Goal: Task Accomplishment & Management: Complete application form

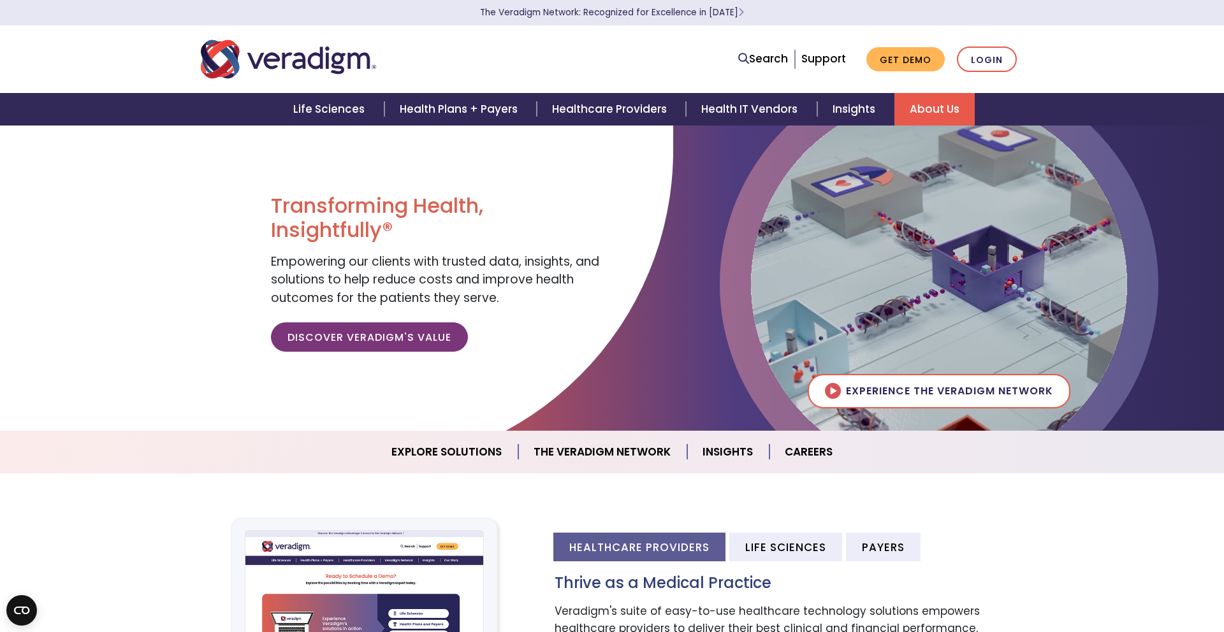
click at [919, 104] on link "About Us" at bounding box center [934, 109] width 80 height 33
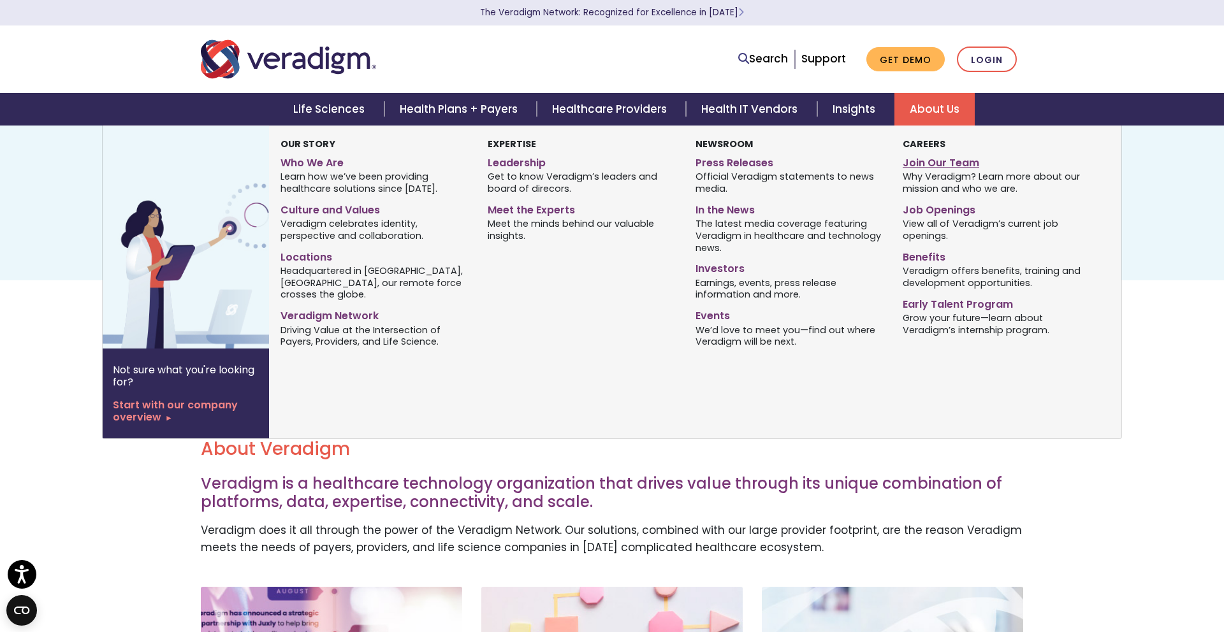
click at [936, 166] on link "Join Our Team" at bounding box center [997, 161] width 188 height 18
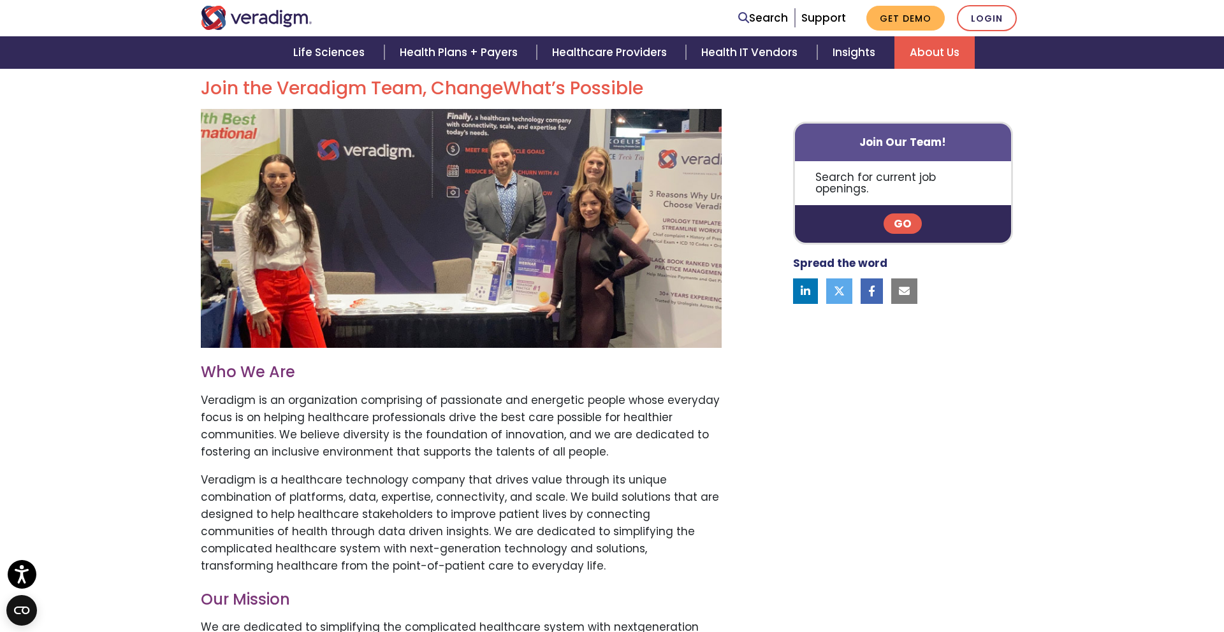
scroll to position [354, 0]
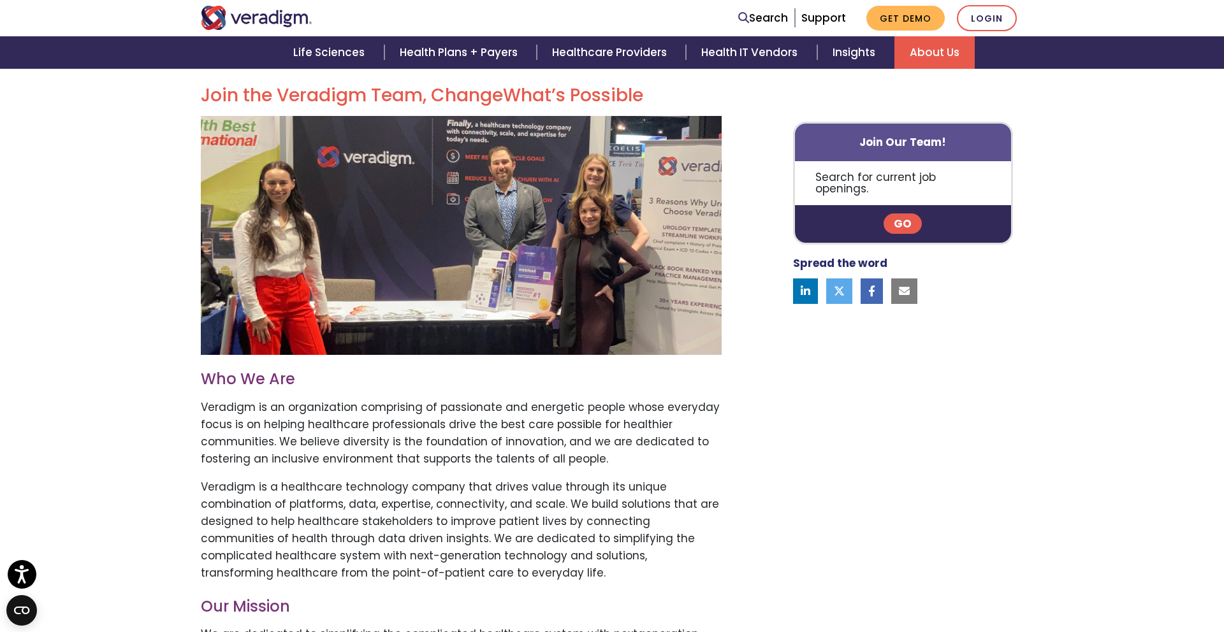
click at [906, 214] on link "Go" at bounding box center [903, 224] width 38 height 20
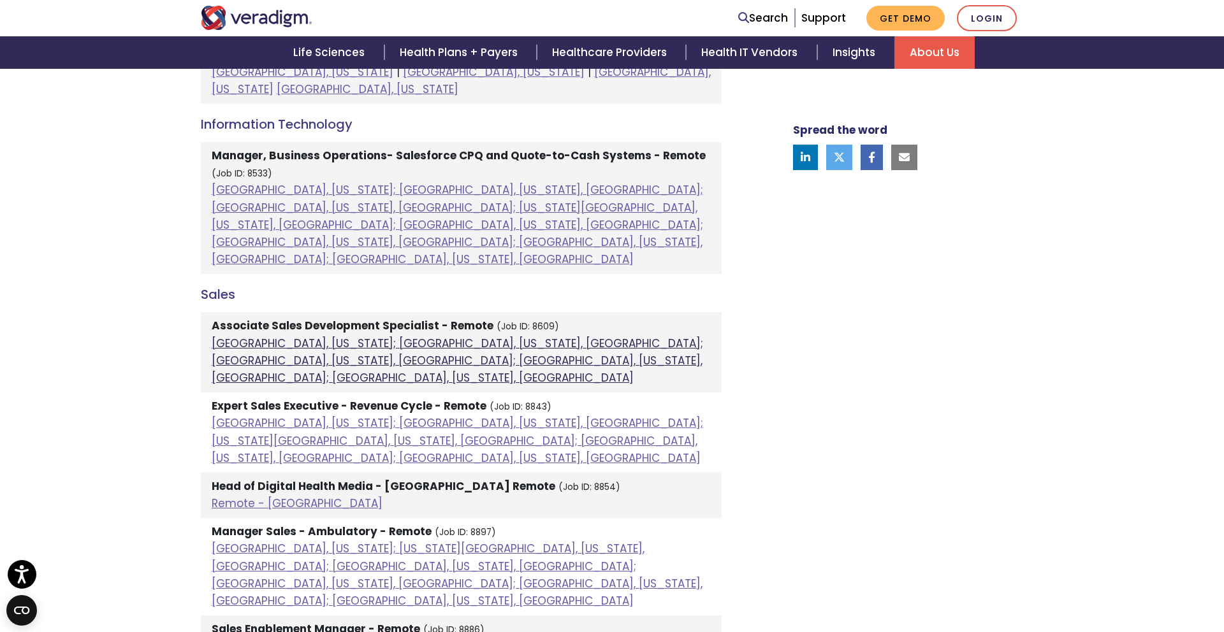
scroll to position [411, 0]
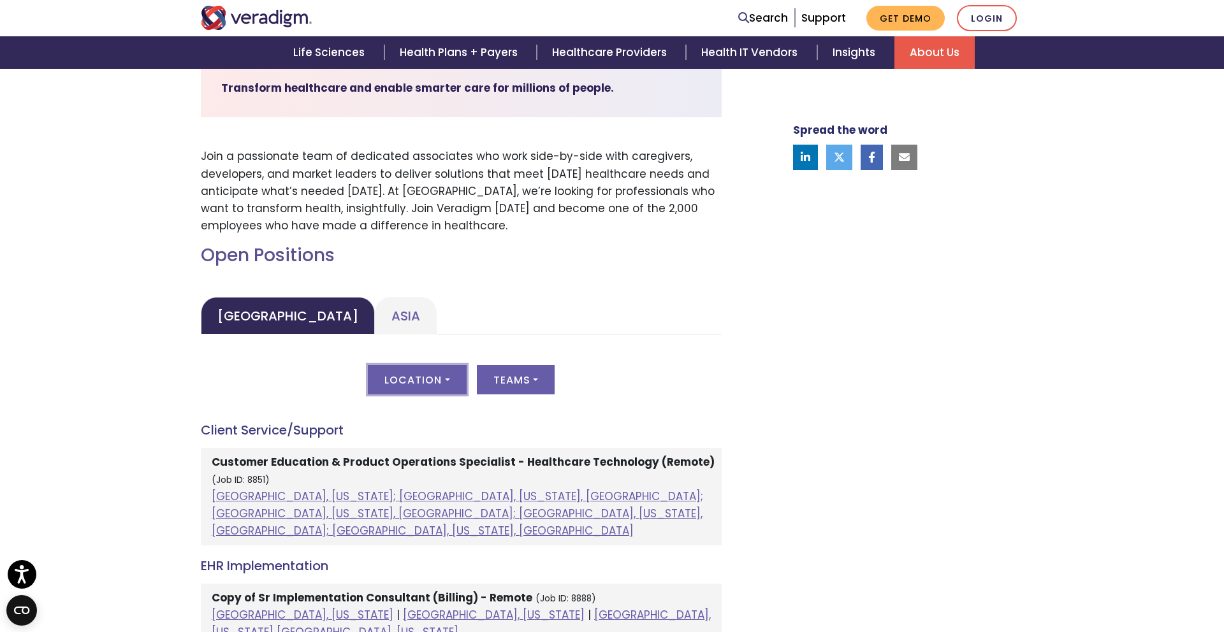
click at [426, 378] on button "Location" at bounding box center [417, 379] width 98 height 29
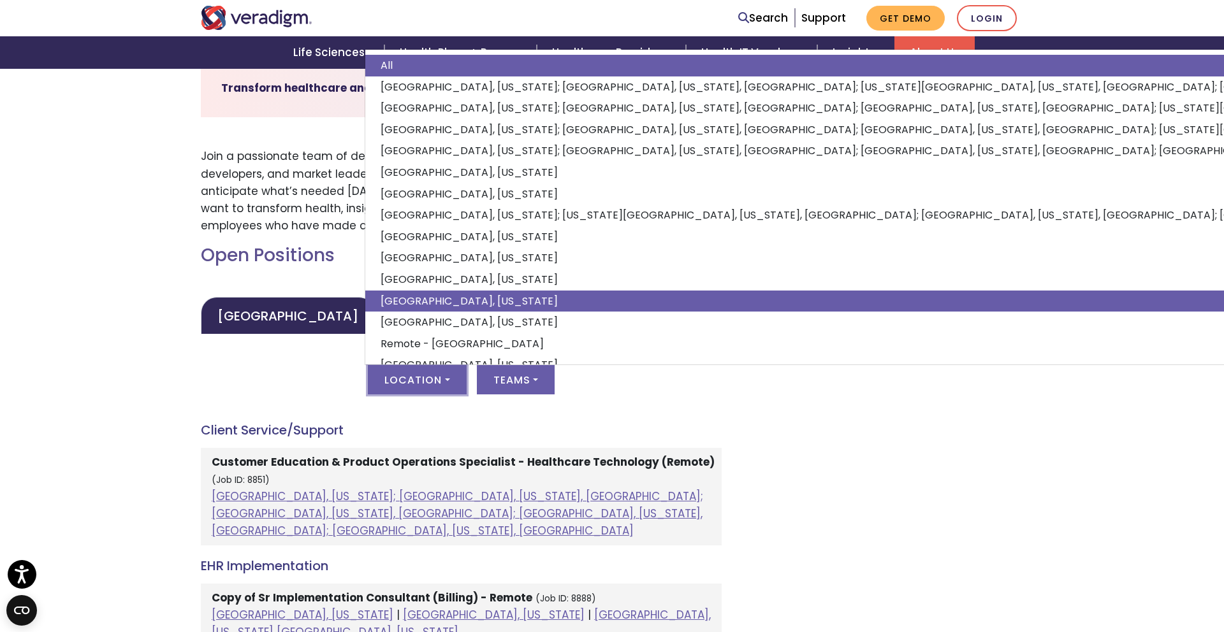
scroll to position [17, 0]
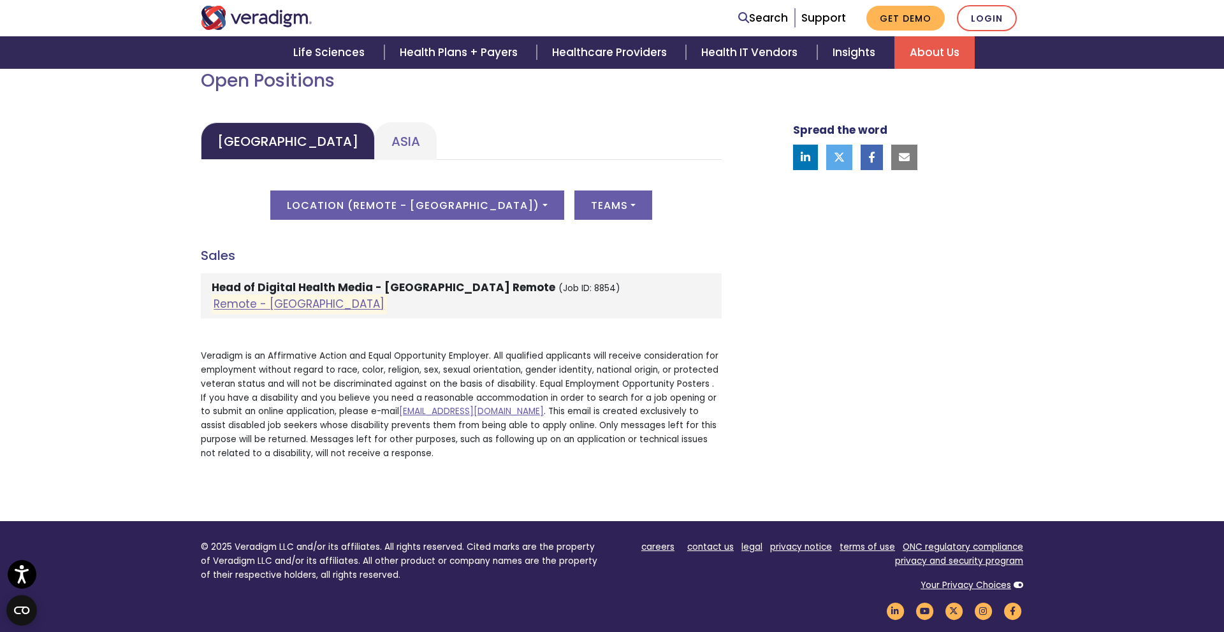
scroll to position [596, 0]
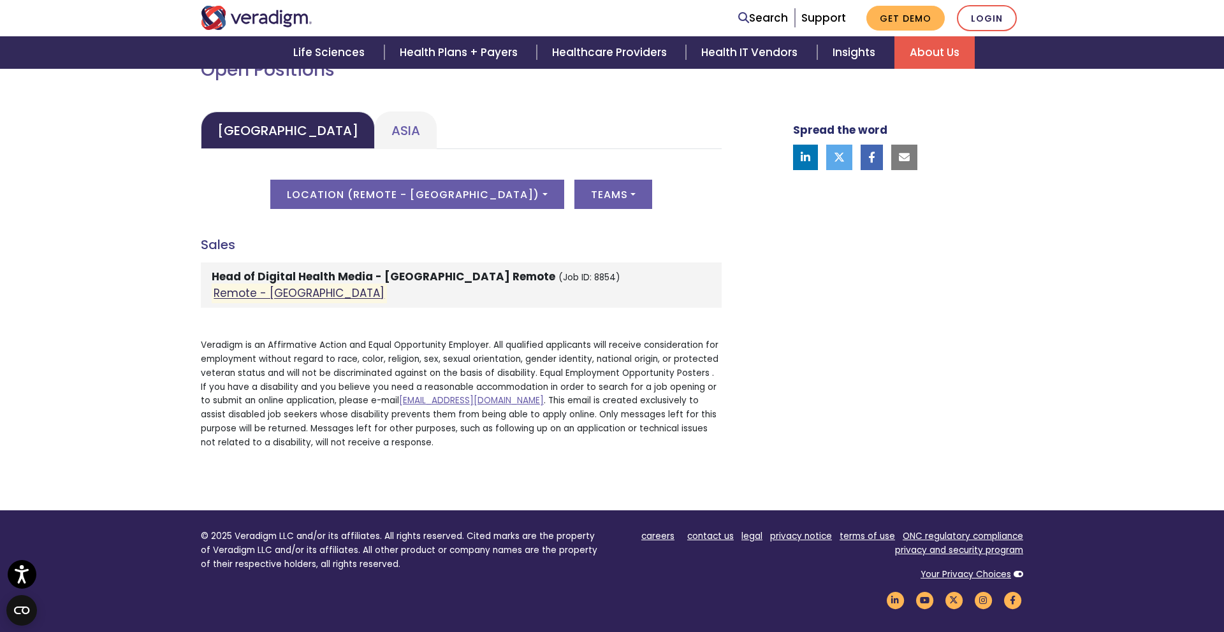
click at [270, 293] on link "Remote - US" at bounding box center [299, 293] width 171 height 15
